Goal: Navigation & Orientation: Find specific page/section

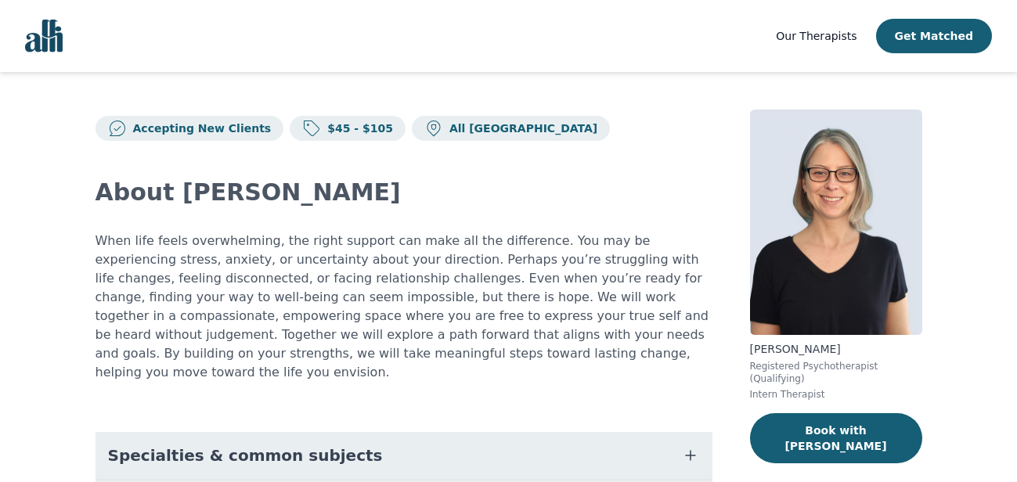
click at [816, 41] on span "Our Therapists" at bounding box center [816, 36] width 81 height 13
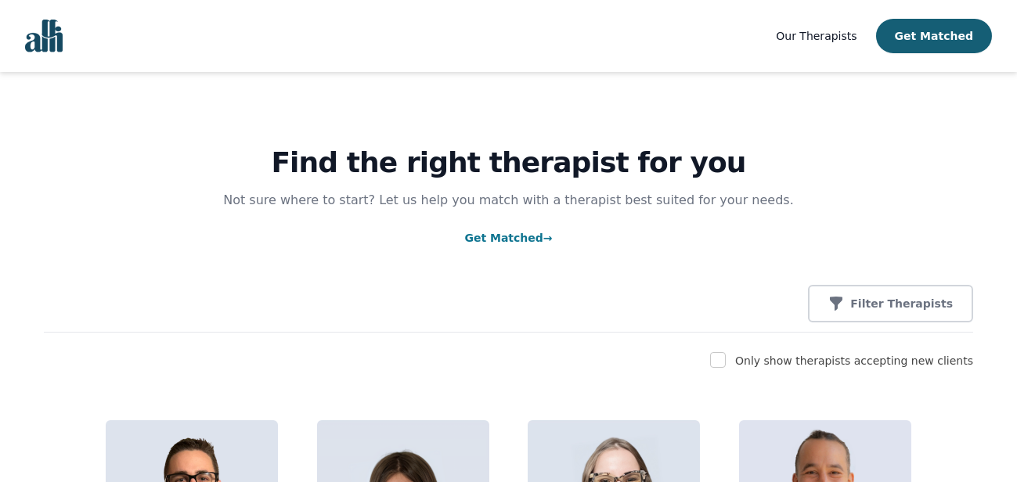
scroll to position [92, 0]
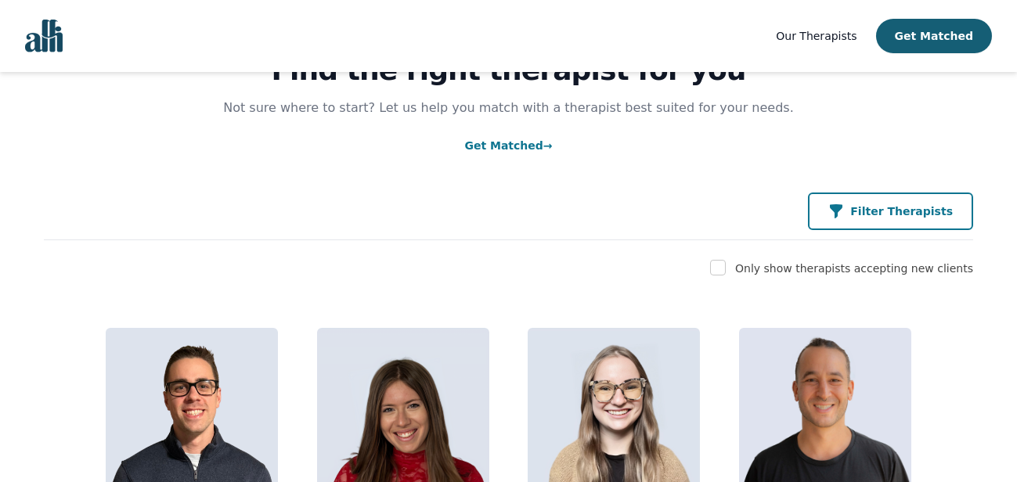
click at [877, 207] on p "Filter Therapists" at bounding box center [901, 212] width 103 height 16
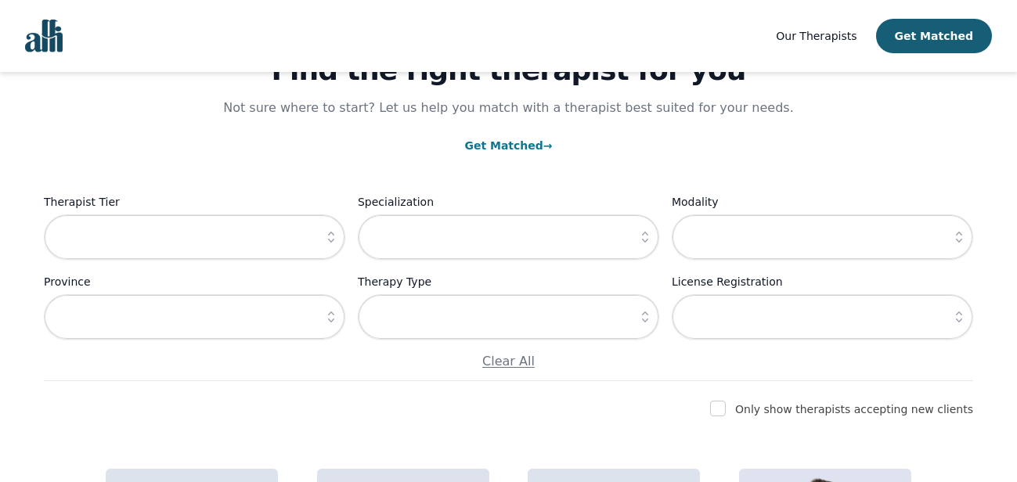
click at [340, 242] on button "button" at bounding box center [331, 236] width 28 height 45
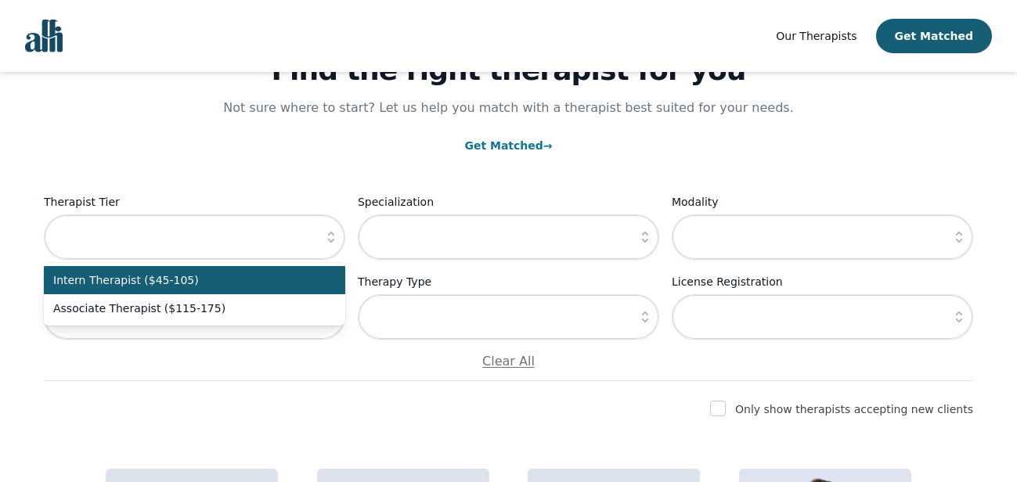
click at [300, 287] on span "Intern Therapist ($45-105)" at bounding box center [185, 280] width 264 height 16
type input "Intern Therapist ($45-105)"
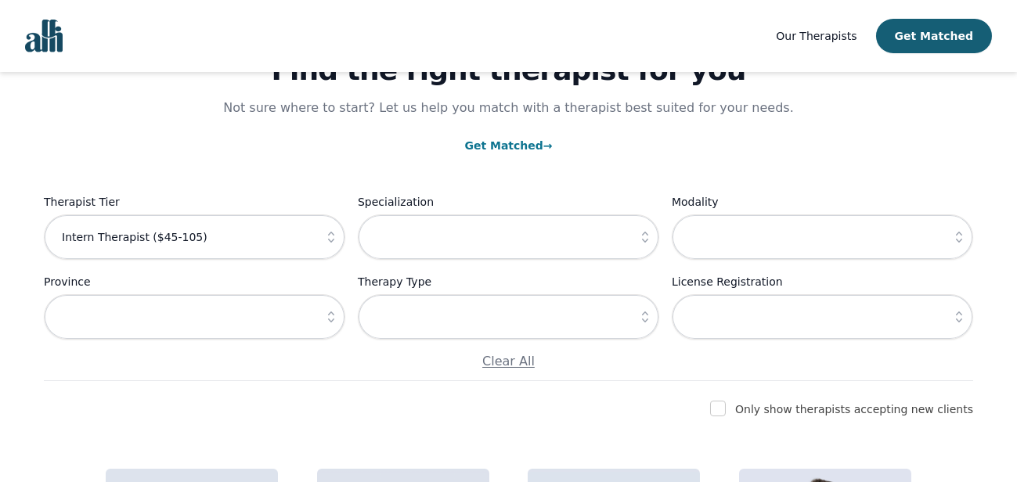
click at [645, 318] on icon "button" at bounding box center [645, 317] width 16 height 16
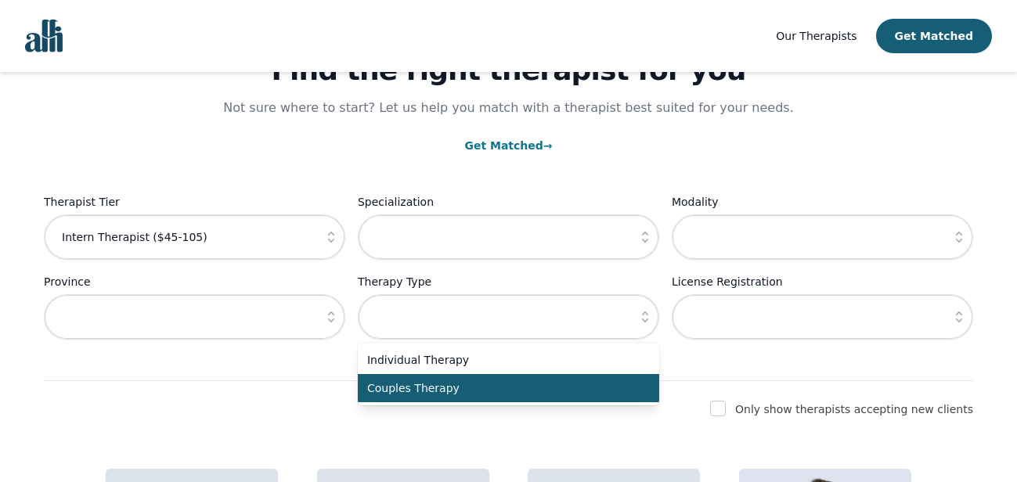
click at [611, 382] on span "Couples Therapy" at bounding box center [499, 388] width 264 height 16
type input "Couples Therapy"
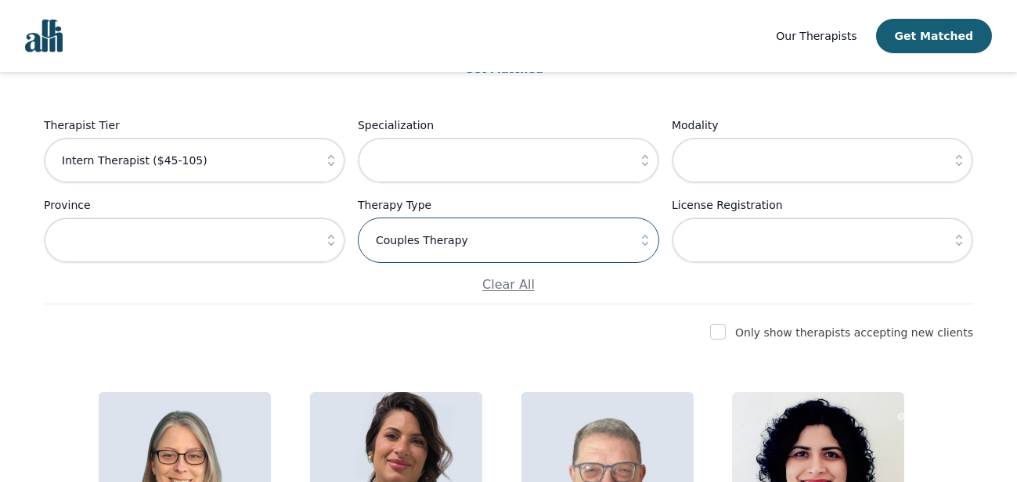
scroll to position [0, 0]
